Goal: Task Accomplishment & Management: Use online tool/utility

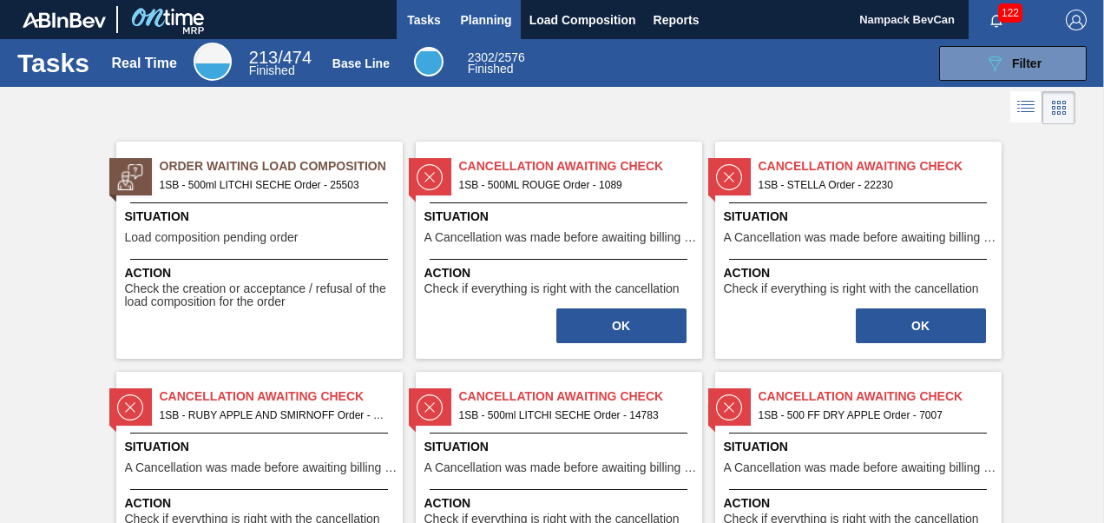
click at [495, 23] on span "Planning" at bounding box center [486, 20] width 51 height 21
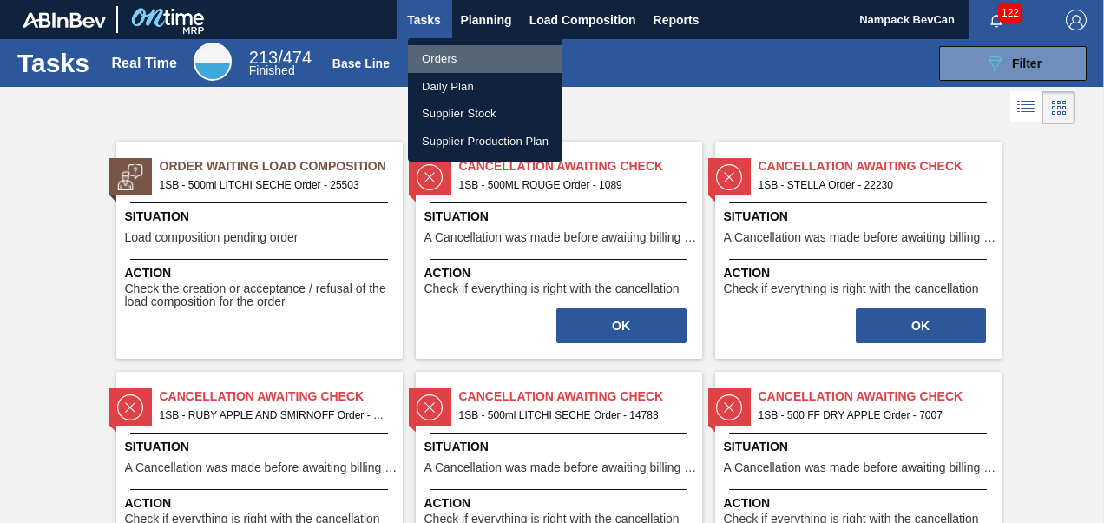
click at [458, 60] on li "Orders" at bounding box center [485, 59] width 155 height 28
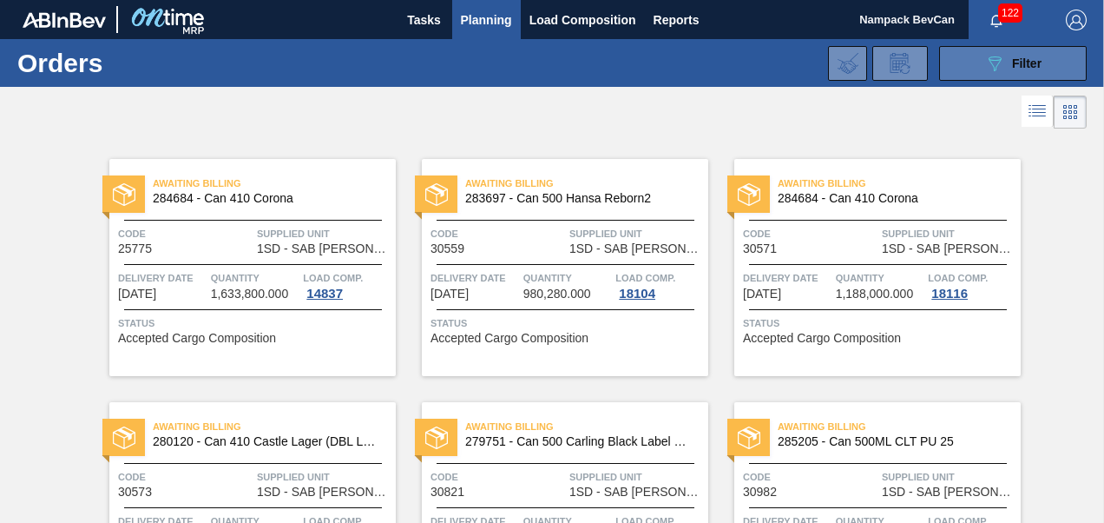
click at [985, 63] on icon "089F7B8B-B2A5-4AFE-B5C0-19BA573D28AC" at bounding box center [995, 63] width 21 height 21
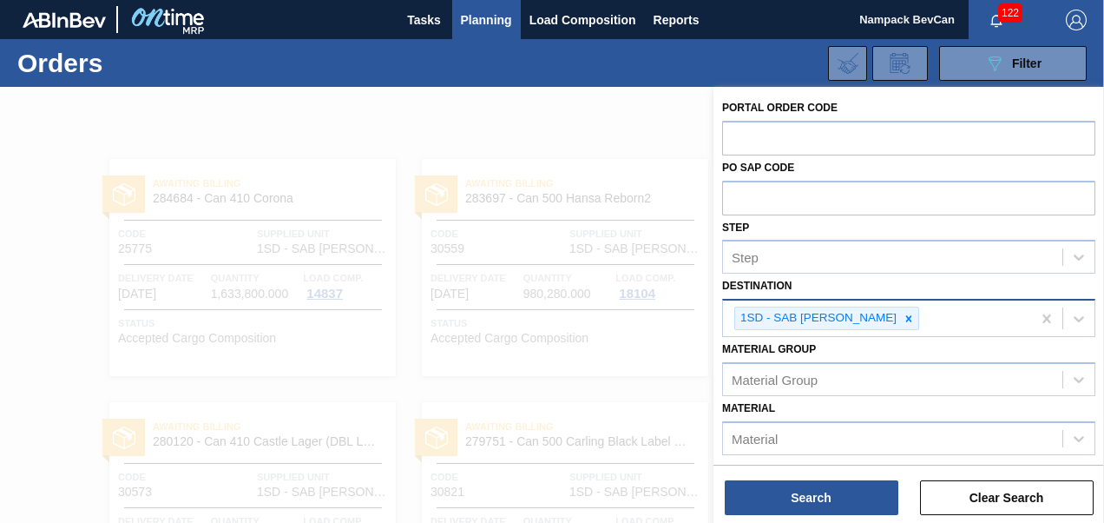
click at [903, 314] on icon at bounding box center [909, 319] width 12 height 12
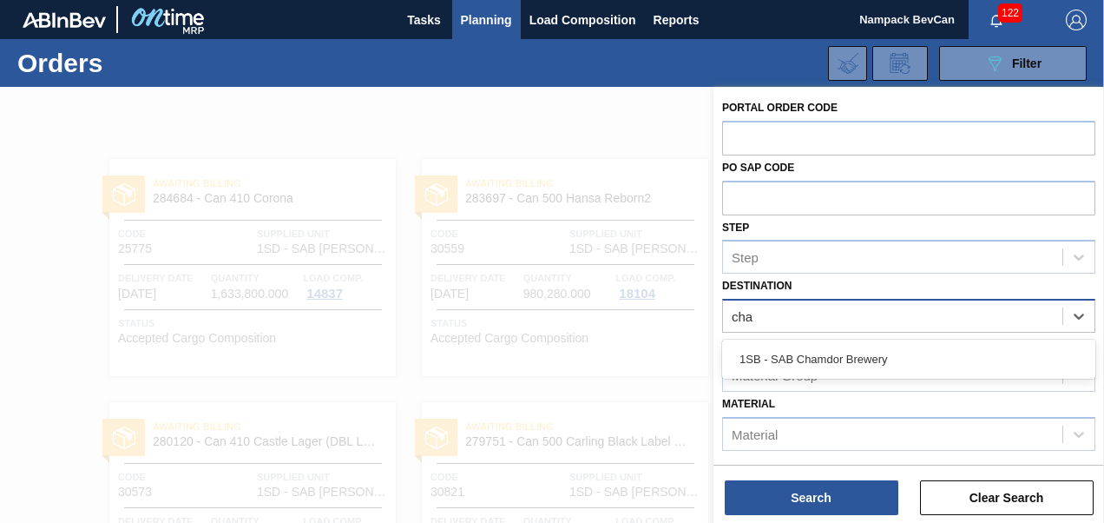
type input "cham"
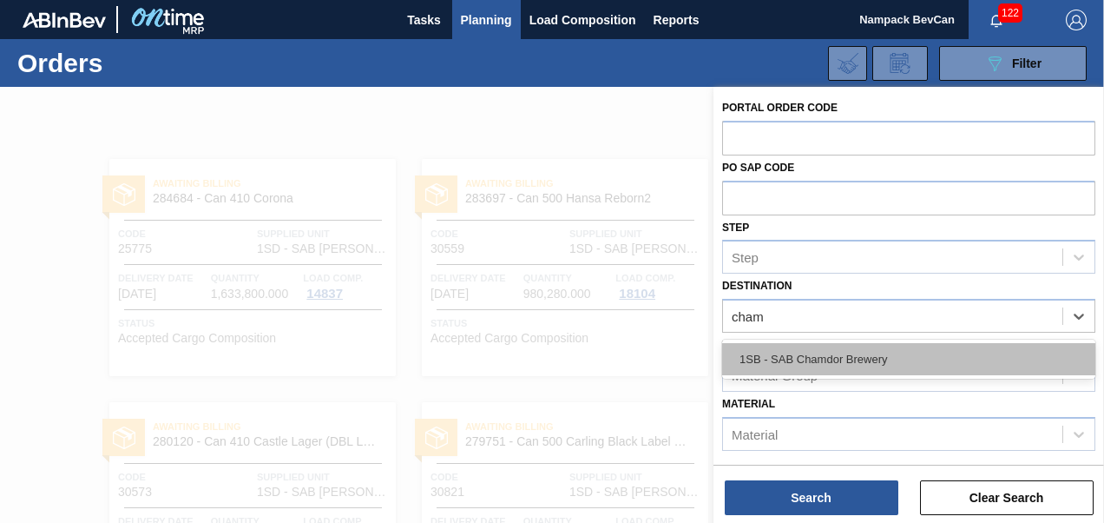
click at [874, 359] on div "1SB - SAB Chamdor Brewery" at bounding box center [908, 359] width 373 height 32
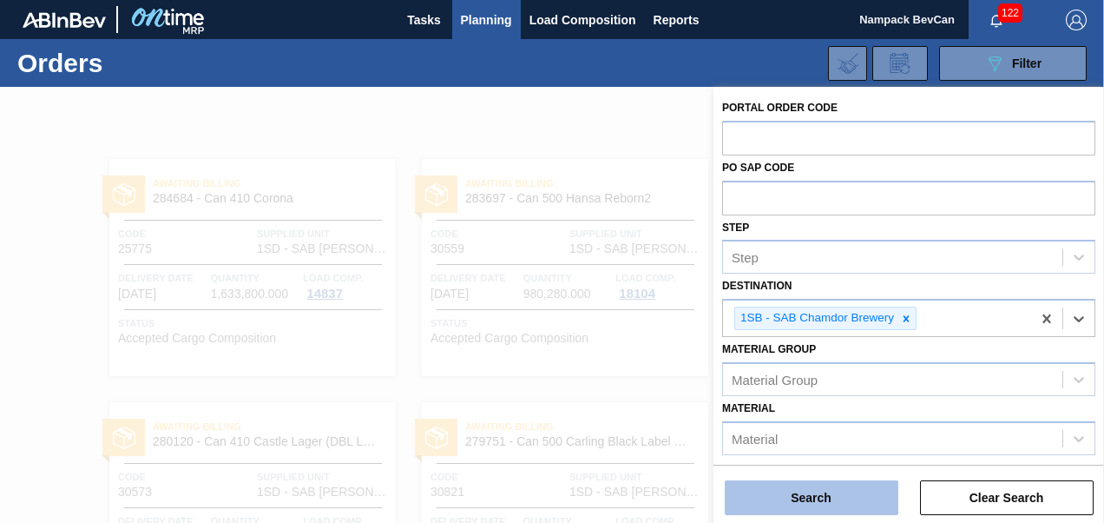
click at [853, 499] on button "Search" at bounding box center [812, 497] width 174 height 35
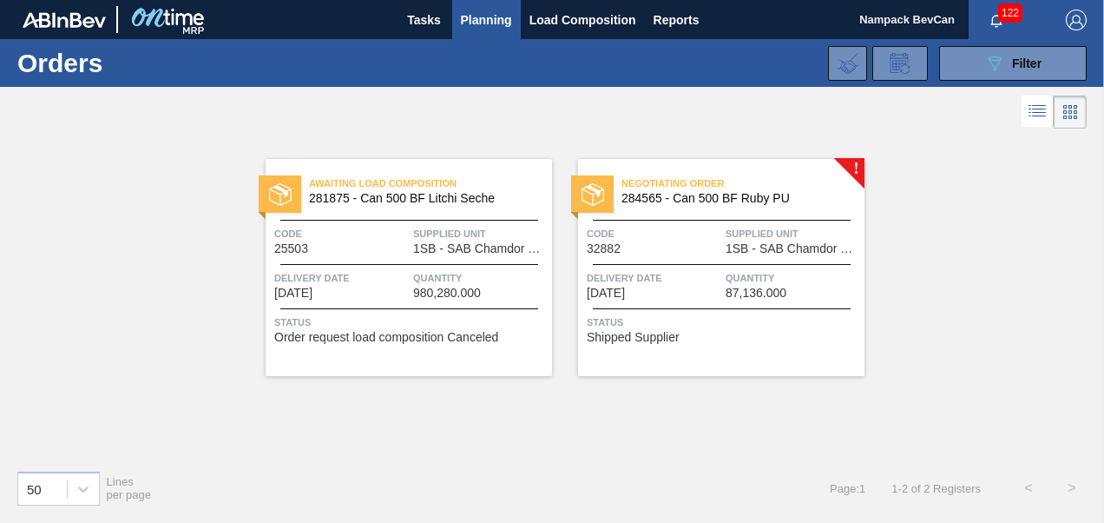
click at [712, 259] on div "Negotiating Order 284565 - Can 500 BF Ruby PU Code 32882 Supplied Unit 1SB - SA…" at bounding box center [721, 267] width 287 height 217
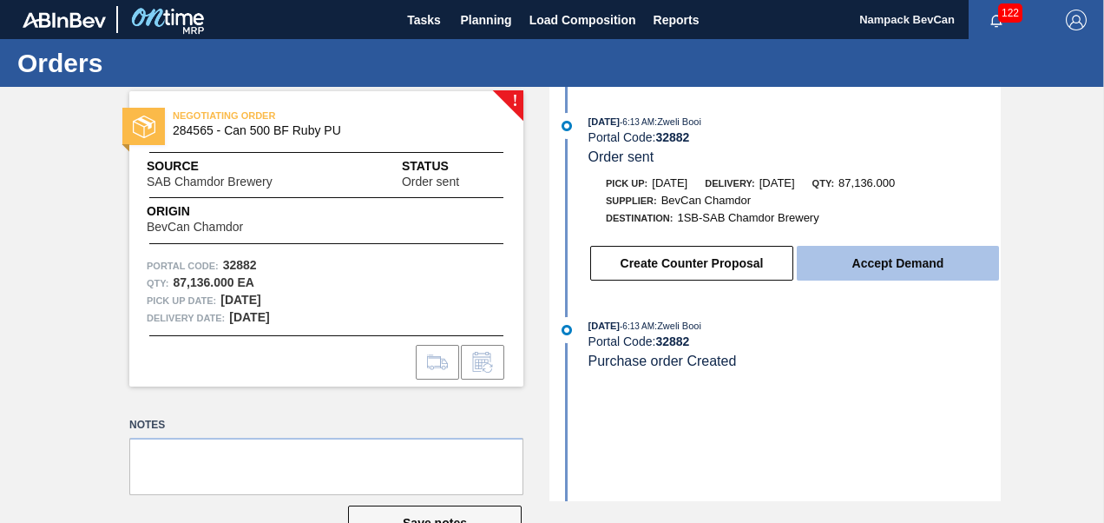
click at [892, 269] on button "Accept Demand" at bounding box center [898, 263] width 202 height 35
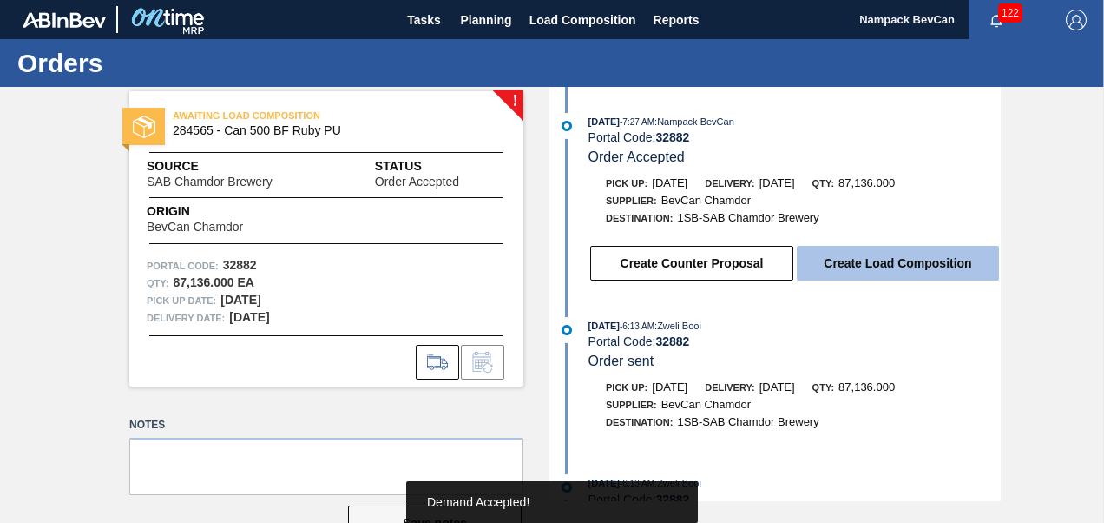
click at [899, 265] on button "Create Load Composition" at bounding box center [898, 263] width 202 height 35
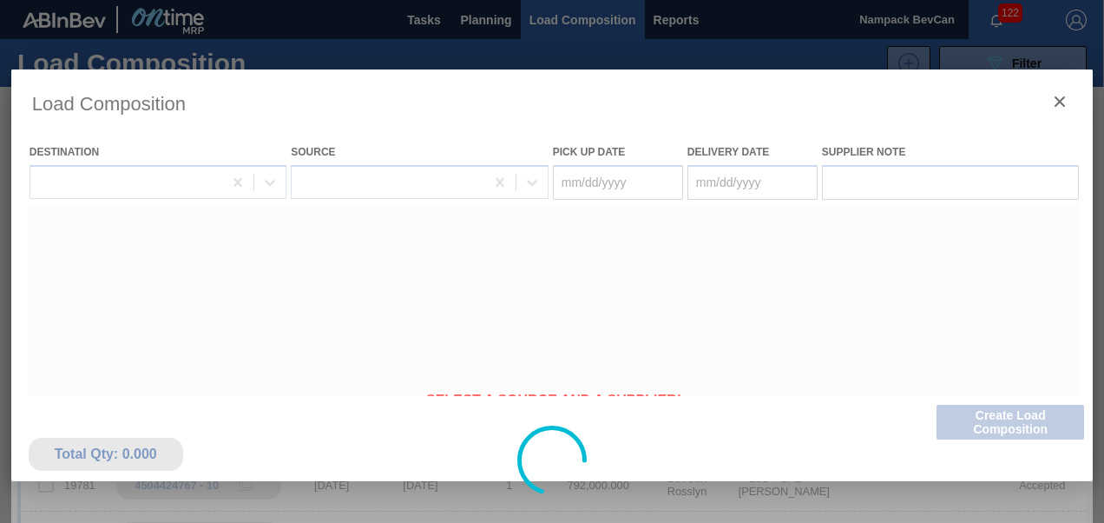
type Date "[DATE]"
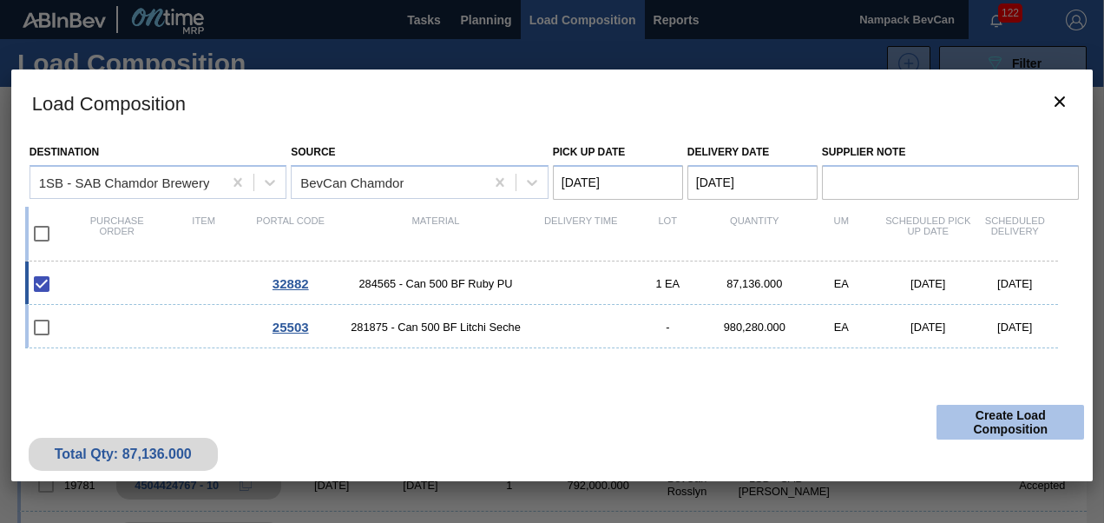
click at [990, 416] on button "Create Load Composition" at bounding box center [1011, 422] width 148 height 35
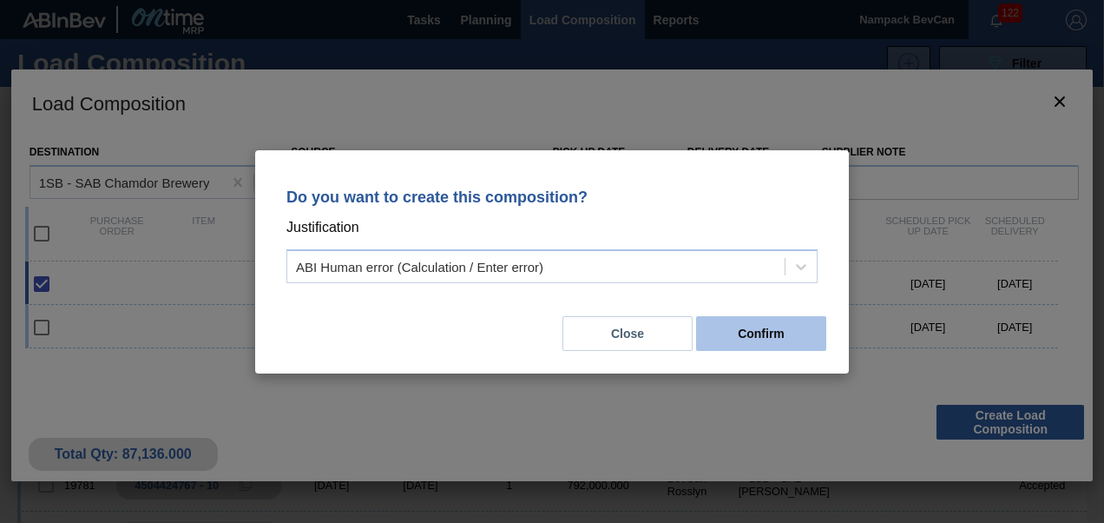
click at [783, 337] on button "Confirm" at bounding box center [761, 333] width 130 height 35
